Goal: Information Seeking & Learning: Learn about a topic

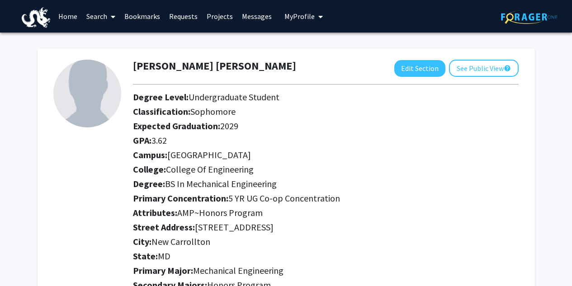
click at [137, 14] on link "Bookmarks" at bounding box center [142, 16] width 45 height 32
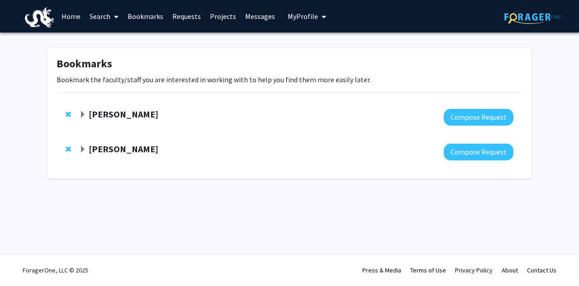
click at [121, 146] on strong "[PERSON_NAME]" at bounding box center [124, 148] width 70 height 11
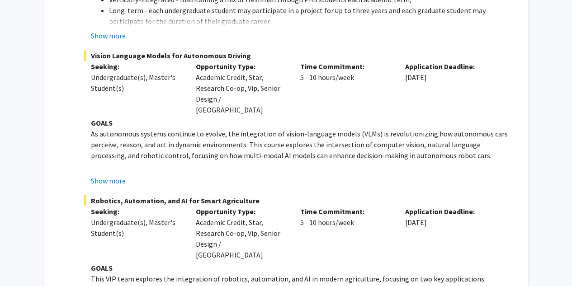
scroll to position [281, 0]
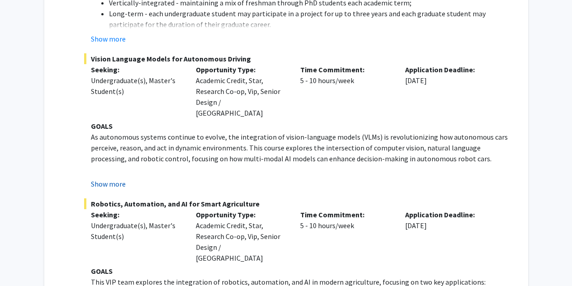
click at [123, 179] on button "Show more" at bounding box center [108, 184] width 35 height 11
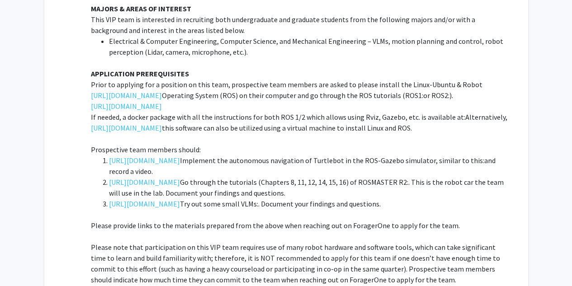
scroll to position [595, 0]
click at [180, 155] on link "[URL][DOMAIN_NAME]" at bounding box center [144, 160] width 71 height 11
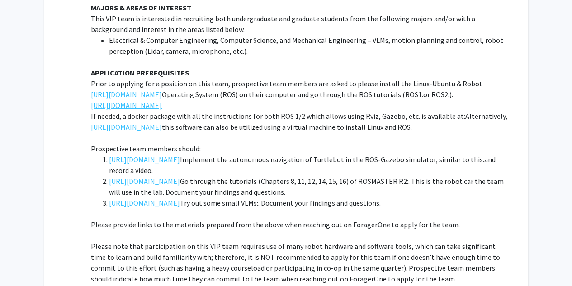
click at [162, 100] on link "[URL][DOMAIN_NAME]" at bounding box center [126, 105] width 71 height 11
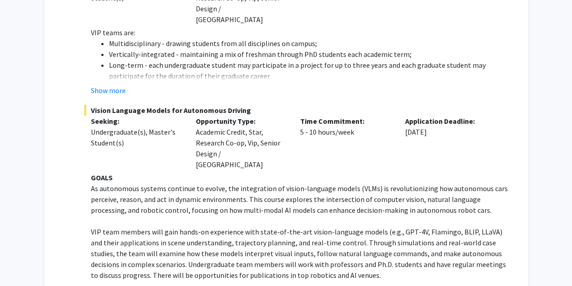
scroll to position [229, 0]
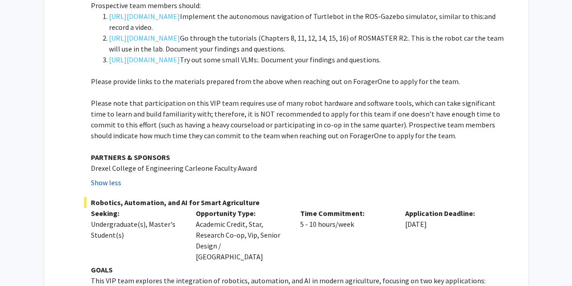
click at [108, 177] on button "Show less" at bounding box center [106, 182] width 30 height 11
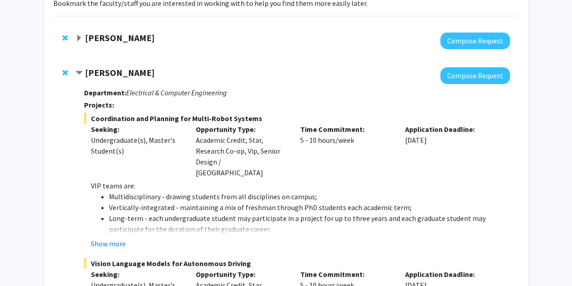
scroll to position [72, 0]
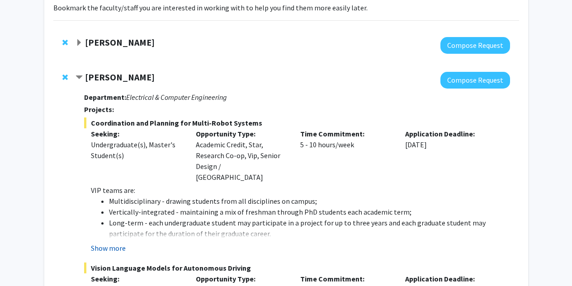
click at [116, 231] on fg-read-more "VIP teams are: Multidisciplinary - drawing students from all disciplines on cam…" at bounding box center [296, 219] width 425 height 69
click at [118, 243] on button "Show more" at bounding box center [108, 248] width 35 height 11
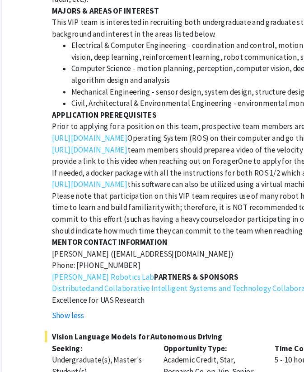
scroll to position [893, 28]
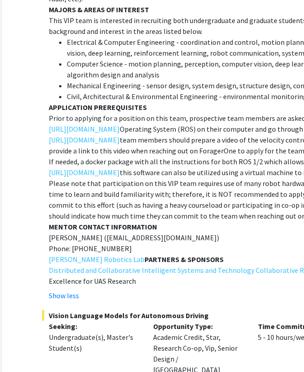
drag, startPoint x: 187, startPoint y: 2, endPoint x: 51, endPoint y: 168, distance: 214.6
click at [51, 178] on p "Please note that participation on this VIP team requires use of many robot hard…" at bounding box center [258, 199] width 419 height 43
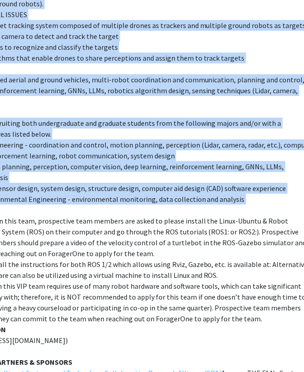
scroll to position [790, 238]
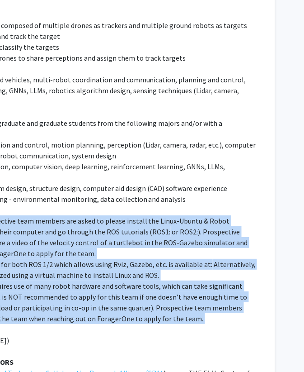
drag, startPoint x: 30, startPoint y: 198, endPoint x: 153, endPoint y: 302, distance: 160.7
copy div "Lorem ip dolorsit ame c adipisci el sedd eius, temporincid utla etdolor mag ali…"
click at [217, 215] on p "Prior to applying for a position on this team, prospective team members are ask…" at bounding box center [48, 236] width 419 height 43
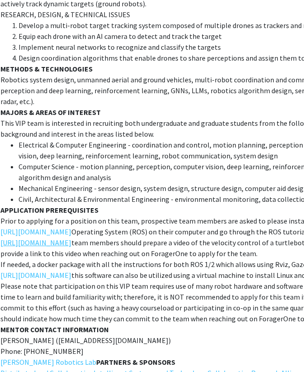
scroll to position [790, 75]
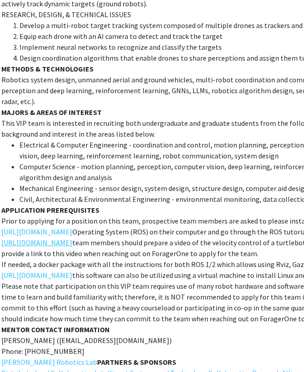
click at [72, 237] on link "[URL][DOMAIN_NAME]" at bounding box center [36, 242] width 71 height 11
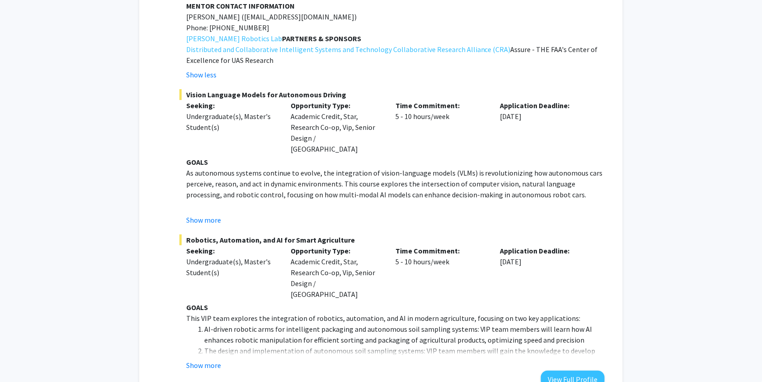
scroll to position [1114, 0]
click at [201, 68] on button "Show less" at bounding box center [201, 73] width 30 height 11
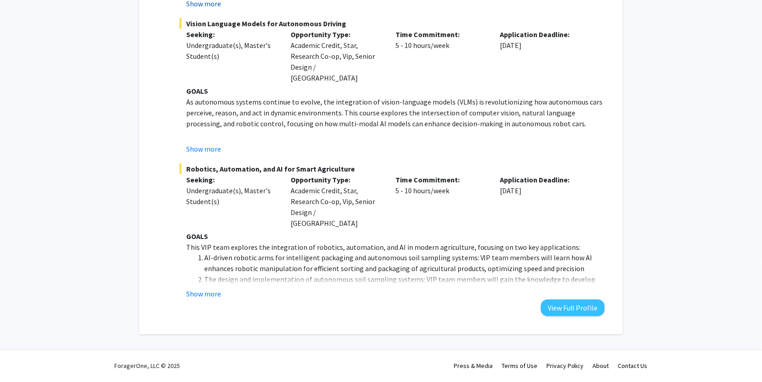
scroll to position [284, 0]
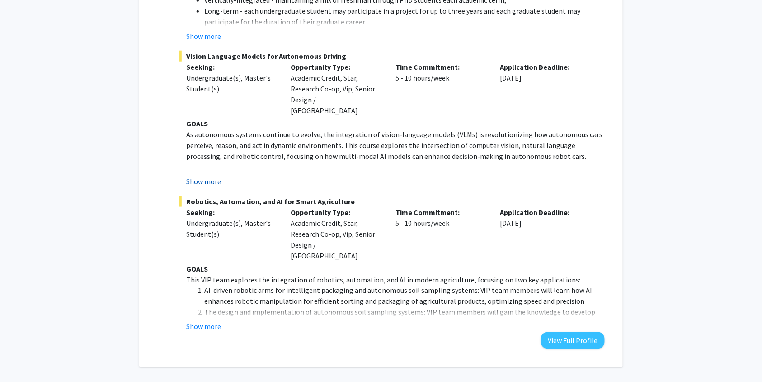
click at [209, 176] on button "Show more" at bounding box center [203, 181] width 35 height 11
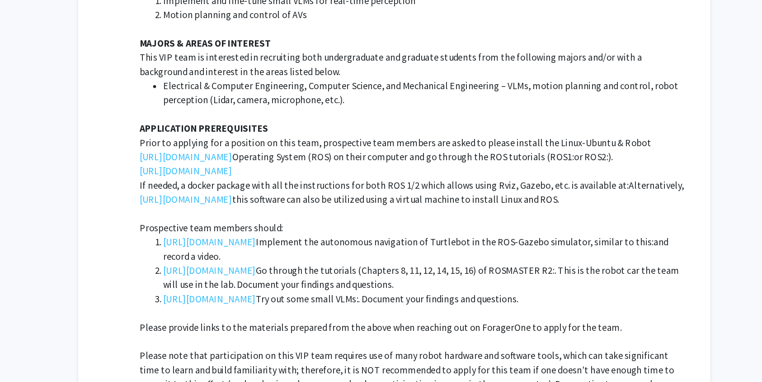
scroll to position [481, 0]
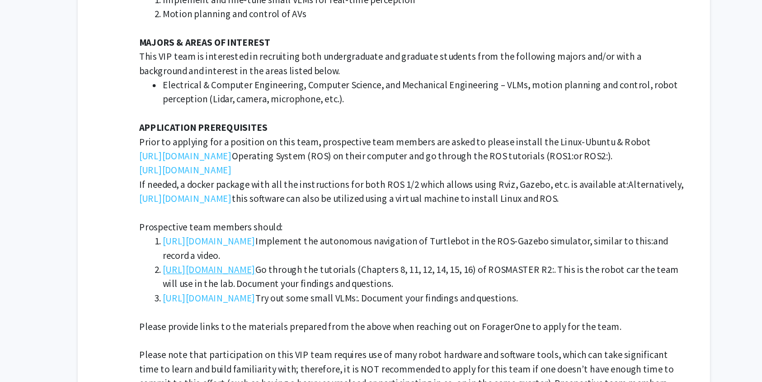
click at [275, 286] on link "[URL][DOMAIN_NAME]" at bounding box center [239, 295] width 71 height 11
click at [275, 269] on link "[URL][DOMAIN_NAME]" at bounding box center [239, 274] width 71 height 11
